Goal: Information Seeking & Learning: Compare options

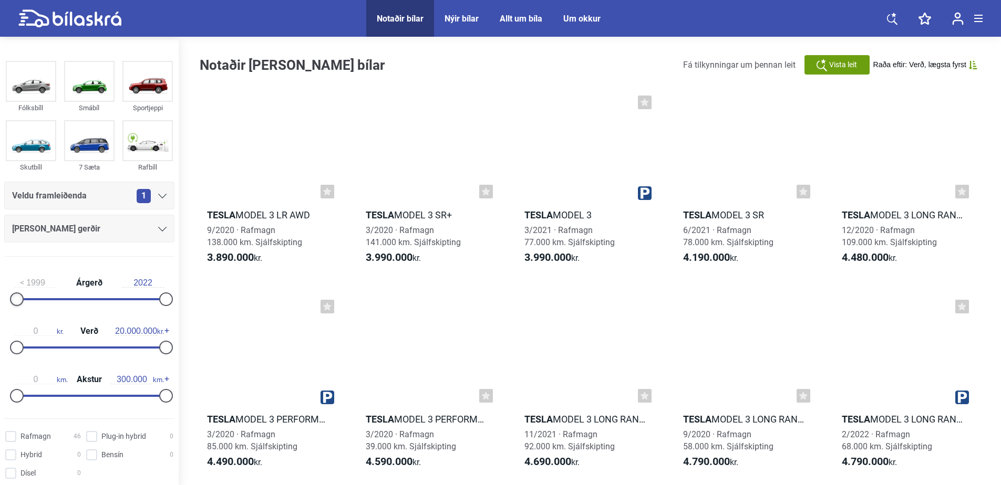
drag, startPoint x: 16, startPoint y: 267, endPoint x: 144, endPoint y: 268, distance: 128.7
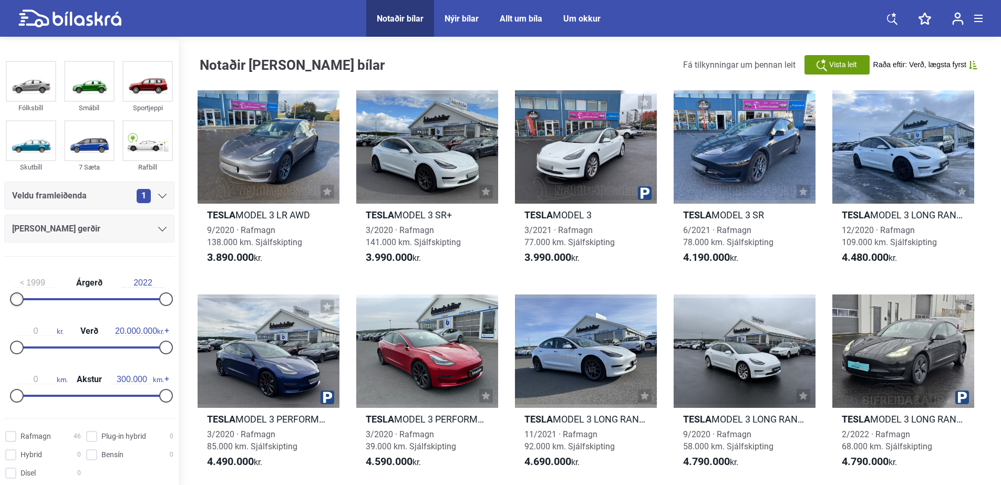
click at [144, 268] on div "1999 Árgerð 2022" at bounding box center [89, 289] width 170 height 48
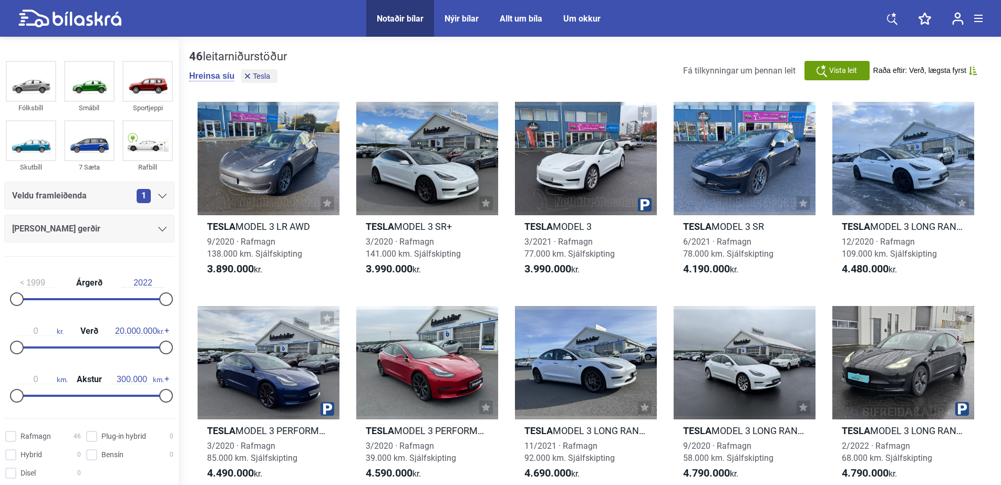
click at [34, 300] on div "1999 Árgerð 2022" at bounding box center [89, 289] width 170 height 48
drag, startPoint x: 10, startPoint y: 303, endPoint x: 73, endPoint y: 298, distance: 62.7
click at [76, 298] on div "1999 Árgerð 2022" at bounding box center [89, 289] width 170 height 48
type input "2019"
drag, startPoint x: 23, startPoint y: 297, endPoint x: 151, endPoint y: 296, distance: 128.7
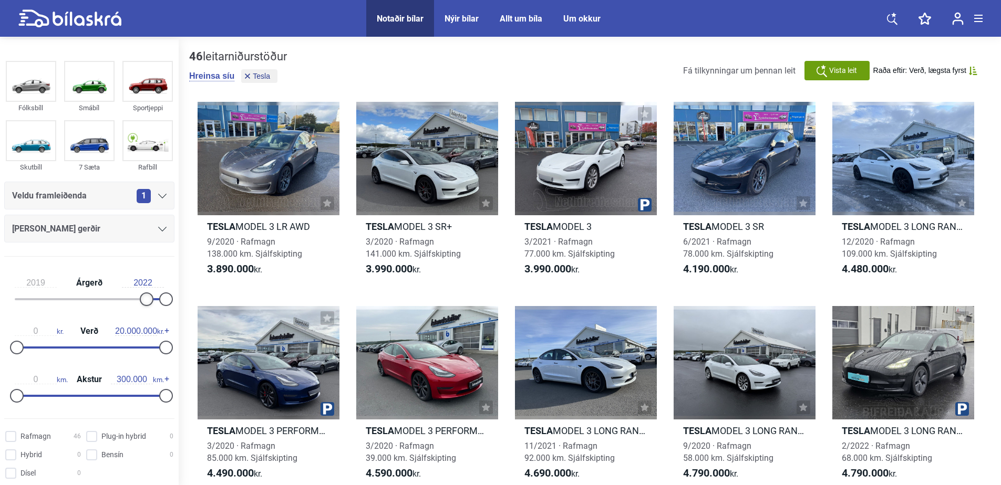
click at [151, 296] on div "2019 Árgerð 2022" at bounding box center [89, 289] width 170 height 48
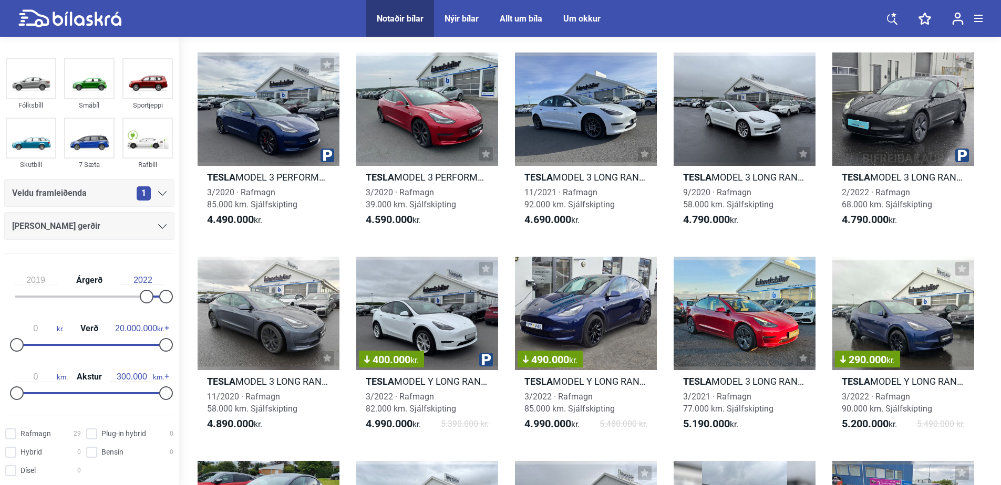
scroll to position [395, 0]
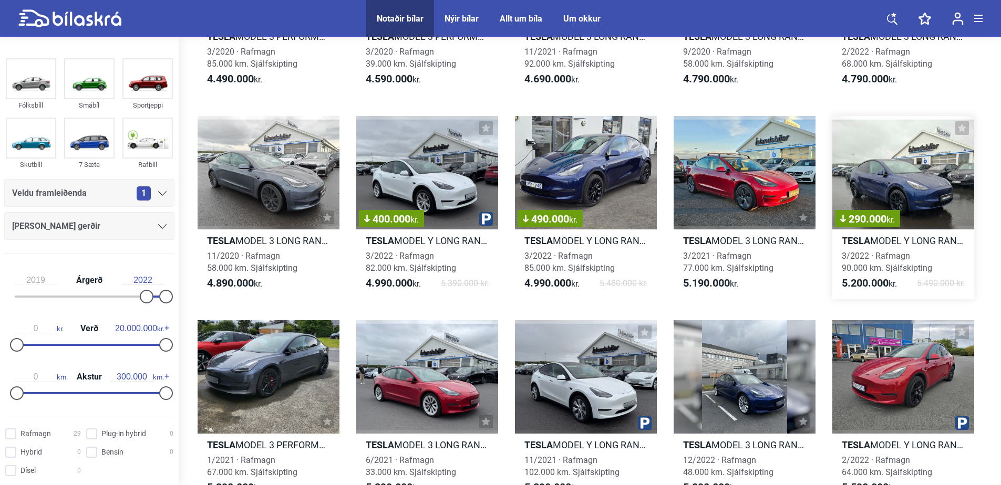
click at [945, 240] on h2 "Tesla MODEL Y LONG RANGE" at bounding box center [903, 241] width 142 height 12
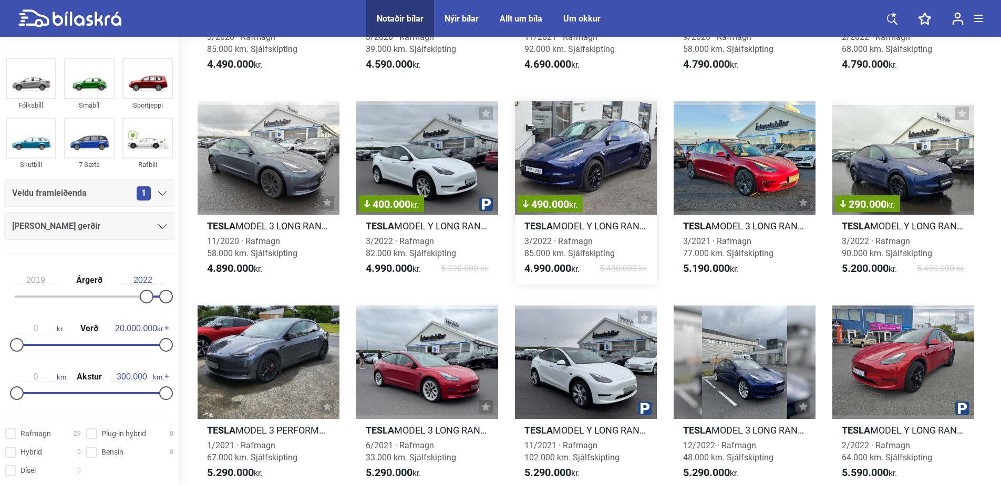
click at [613, 225] on h2 "Tesla MODEL Y LONG RANGE" at bounding box center [586, 226] width 142 height 12
click at [472, 224] on h2 "Tesla MODEL Y LONG RANGE" at bounding box center [427, 226] width 142 height 12
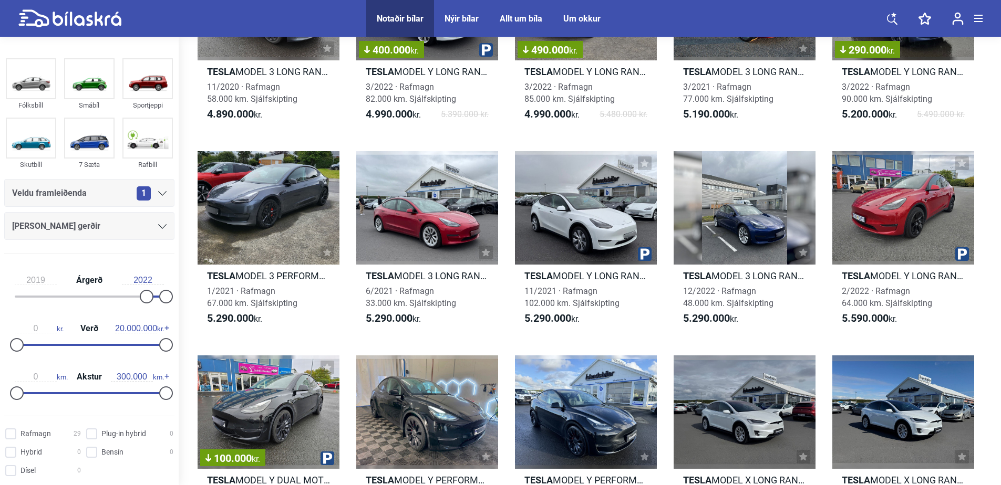
scroll to position [619, 0]
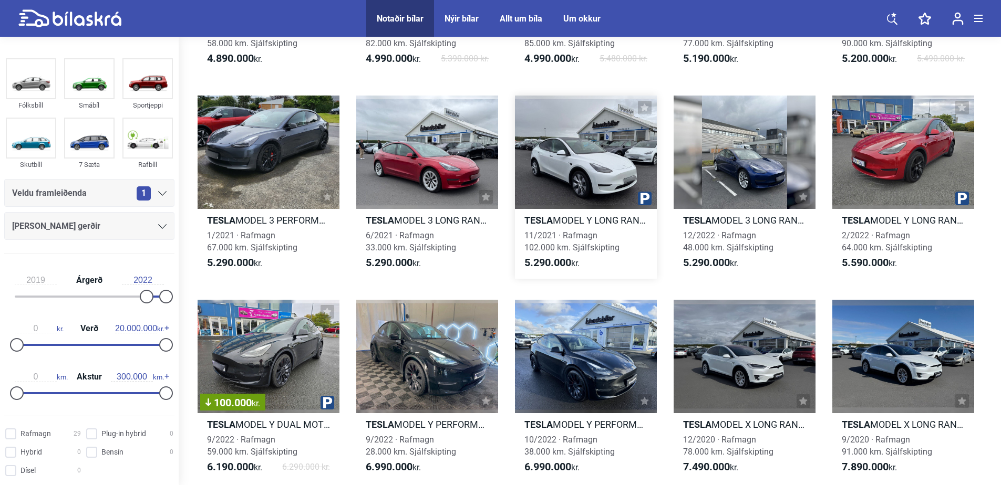
click at [598, 215] on h2 "Tesla MODEL Y LONG RANGE" at bounding box center [586, 220] width 142 height 12
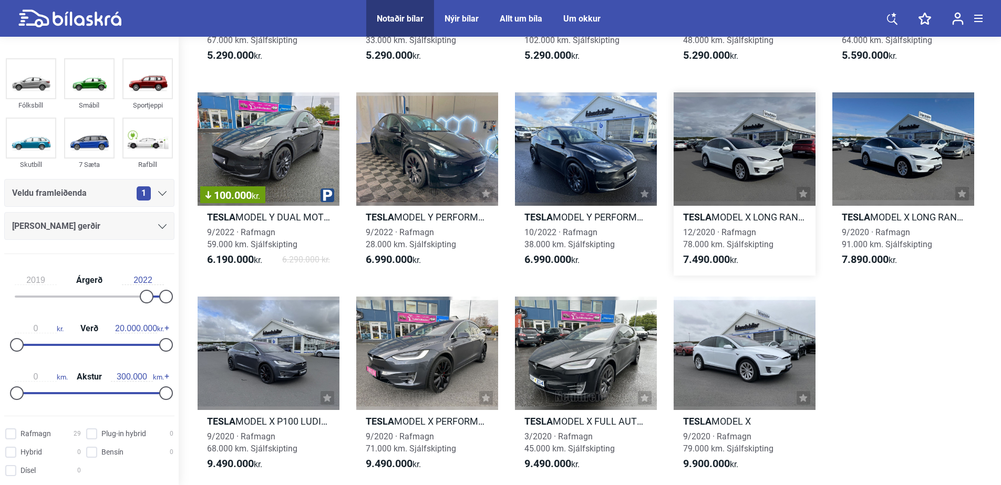
scroll to position [725, 0]
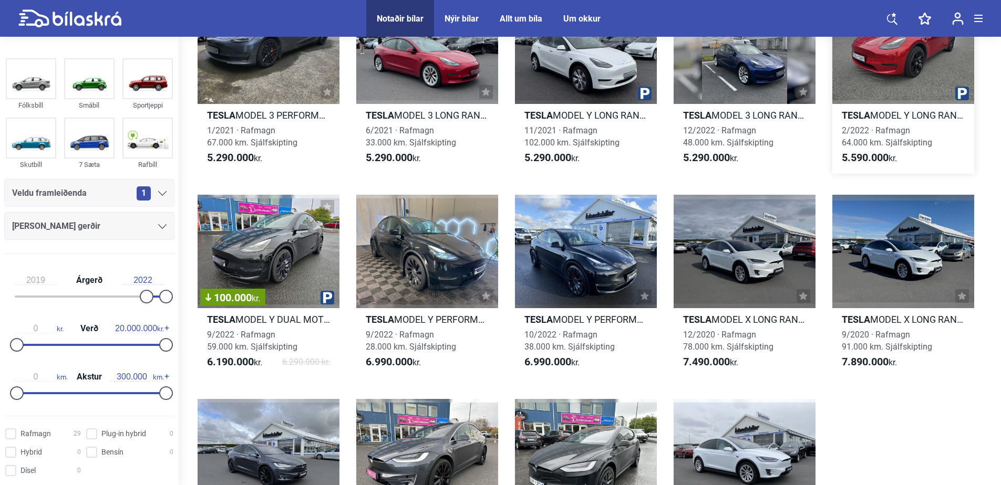
click at [905, 112] on h2 "Tesla MODEL Y LONG RANGE AWD" at bounding box center [903, 115] width 142 height 12
click at [286, 316] on h2 "Tesla MODEL Y DUAL MOTOR PERFORMANCE" at bounding box center [269, 320] width 142 height 12
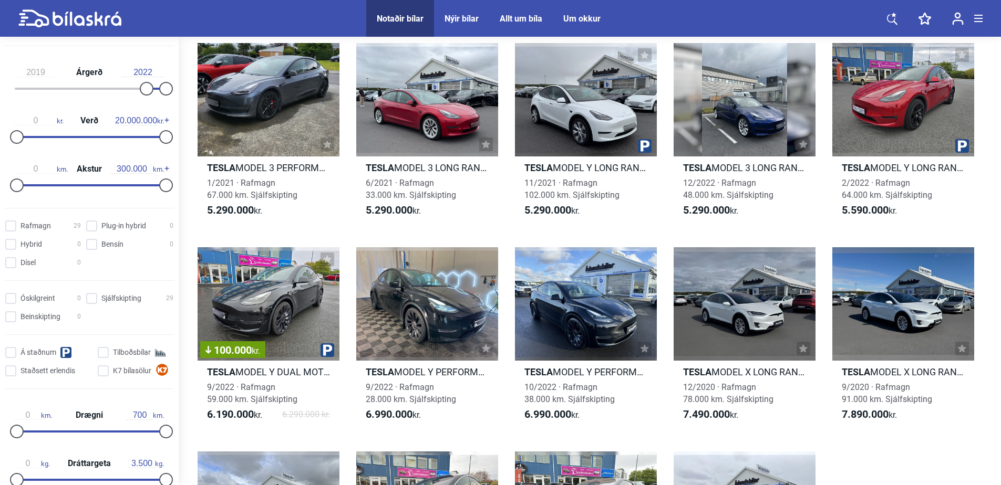
scroll to position [105, 0]
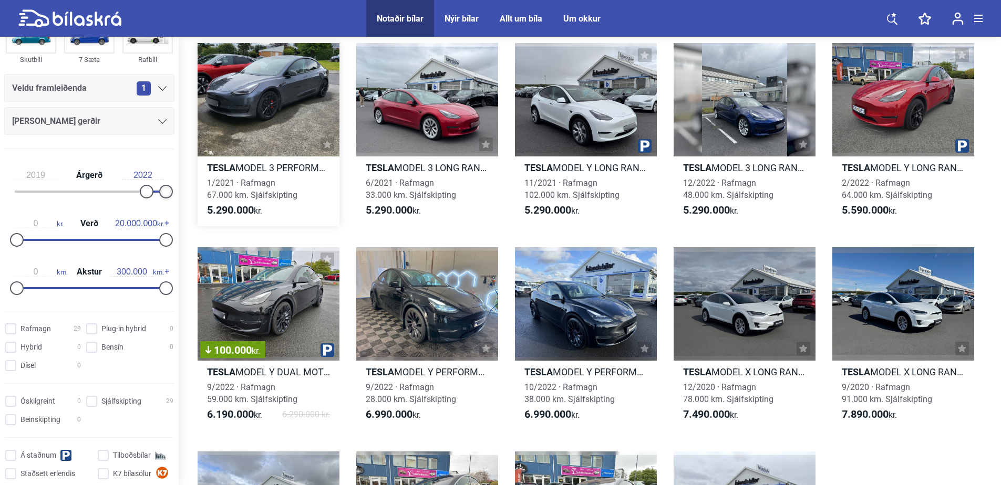
drag, startPoint x: 157, startPoint y: 191, endPoint x: 237, endPoint y: 196, distance: 80.0
click at [237, 196] on div "Fólksbíll Smábíl Sportjeppi Skutbíll 7 Sæta Rafbíll Veldu framleiðenda 1 [PERSO…" at bounding box center [500, 11] width 1001 height 1289
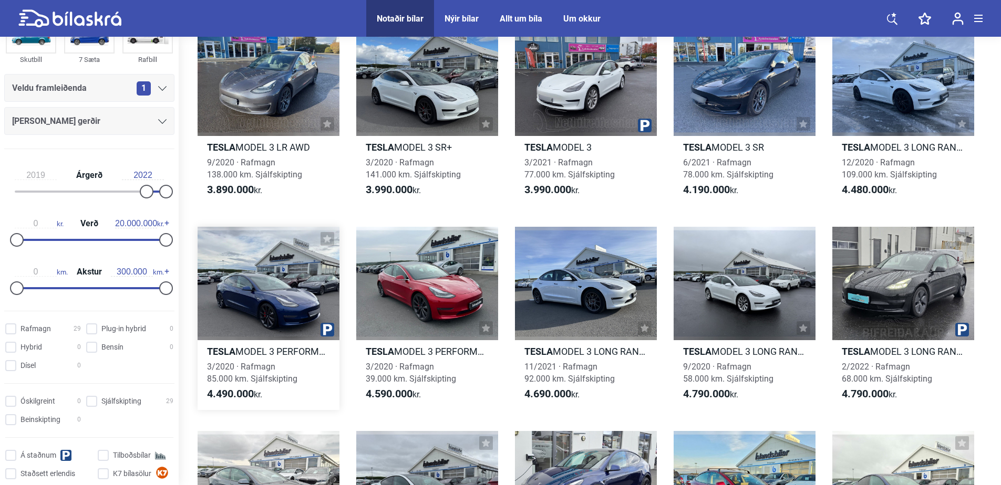
scroll to position [0, 0]
